Goal: Find specific page/section: Find specific page/section

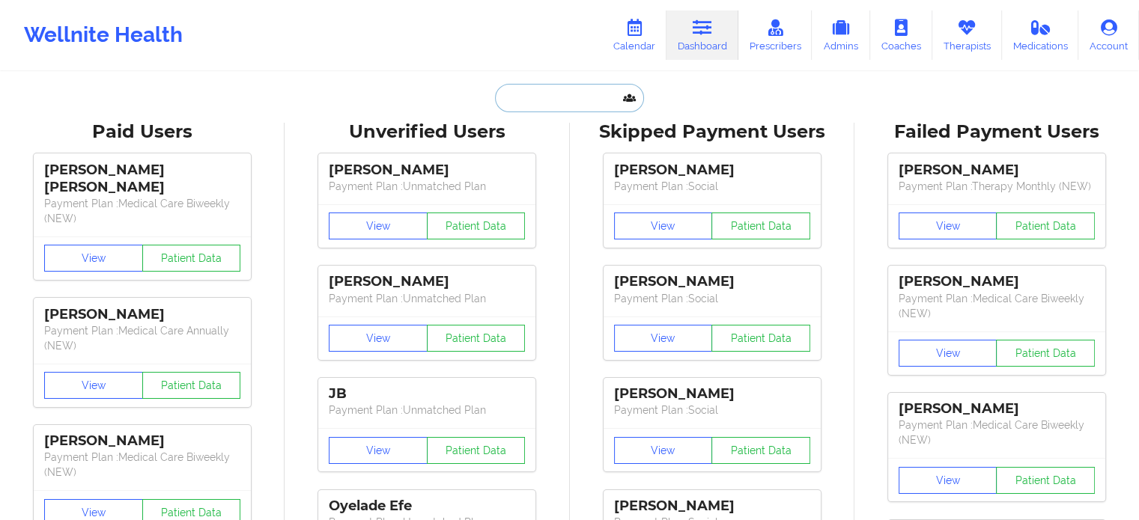
click at [544, 100] on input "text" at bounding box center [569, 98] width 148 height 28
paste input "MICHELLE DEROGATIS ZULEM L CALANA MONICA POOLE"
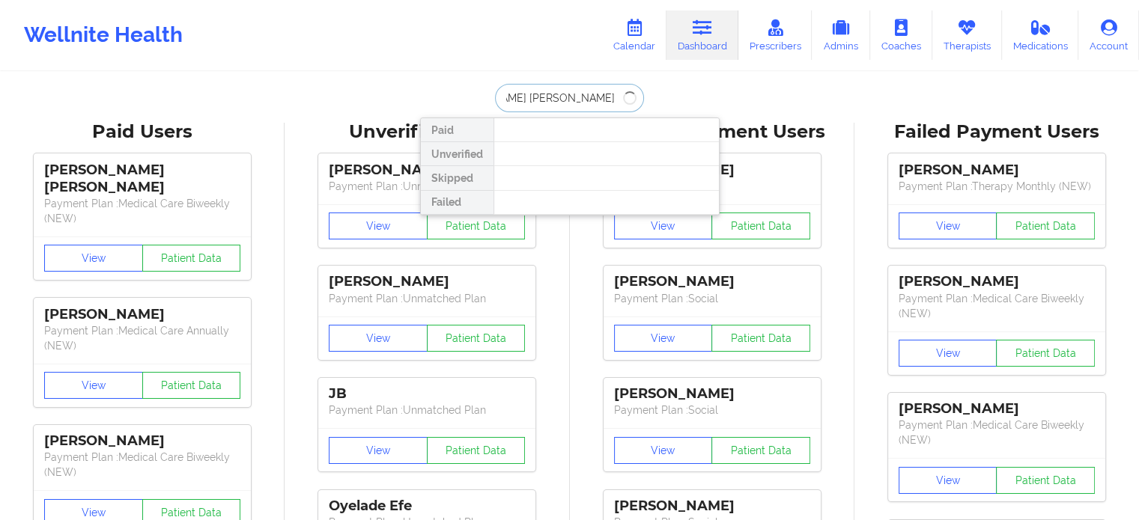
click at [608, 106] on input "MICHELLE DEROGATIS ZULEM L CALANA MONICA POOLE" at bounding box center [569, 98] width 148 height 28
drag, startPoint x: 529, startPoint y: 92, endPoint x: 365, endPoint y: 83, distance: 164.2
drag, startPoint x: 505, startPoint y: 82, endPoint x: 386, endPoint y: 60, distance: 121.2
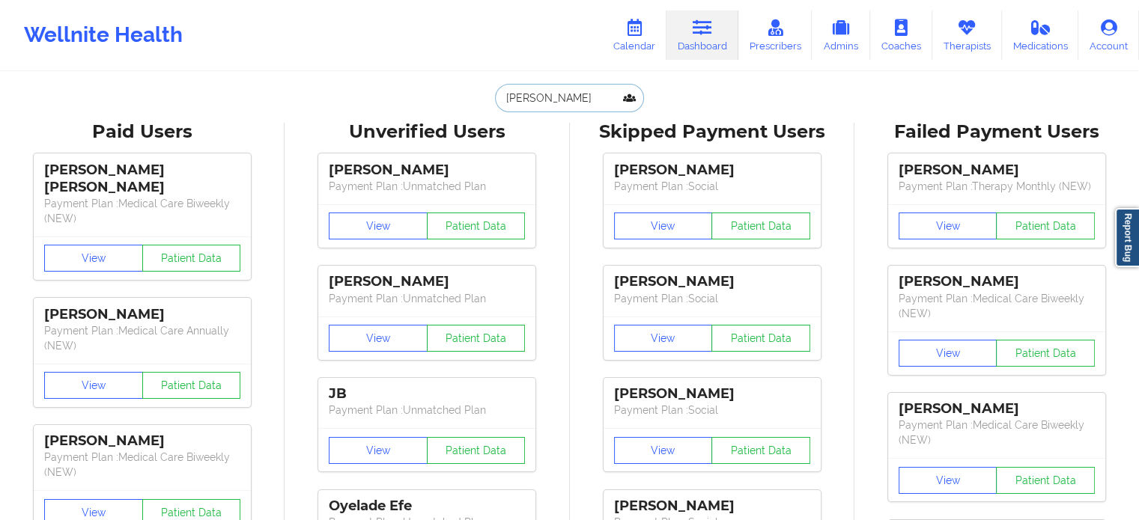
type input "o"
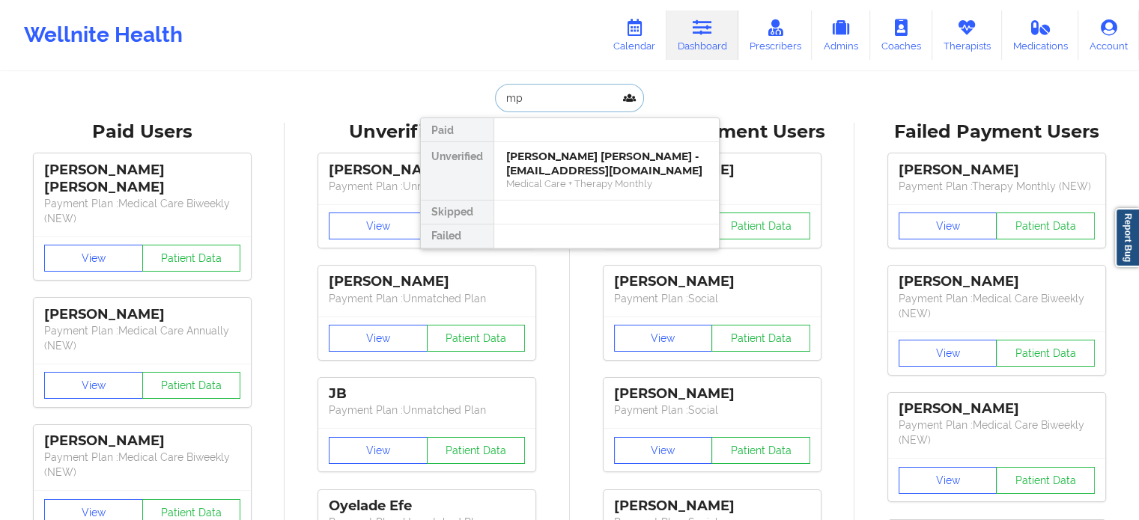
type input "m"
